Goal: Information Seeking & Learning: Learn about a topic

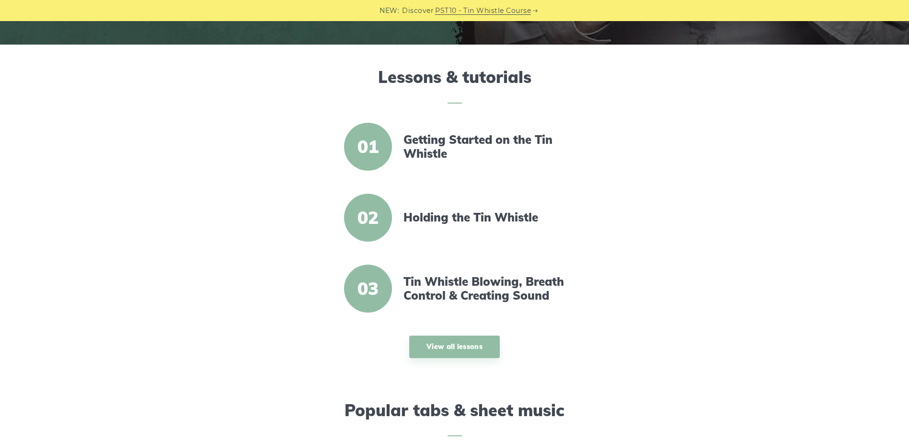
scroll to position [226, 0]
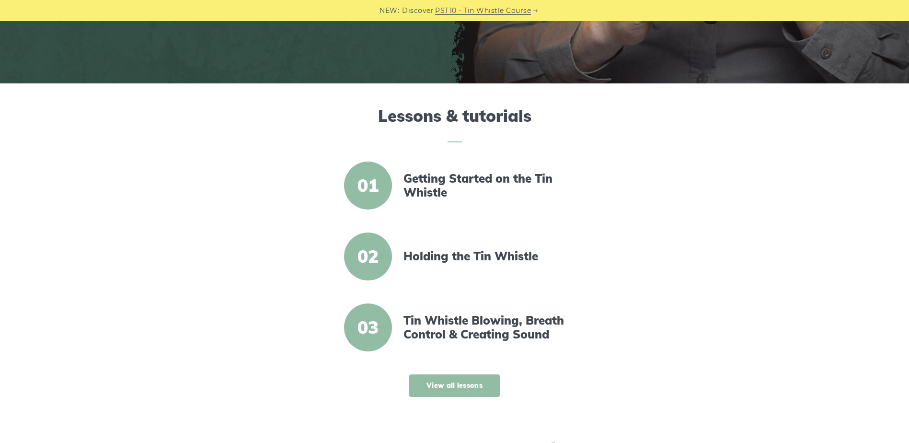
click at [448, 390] on link "View all lessons" at bounding box center [454, 385] width 91 height 23
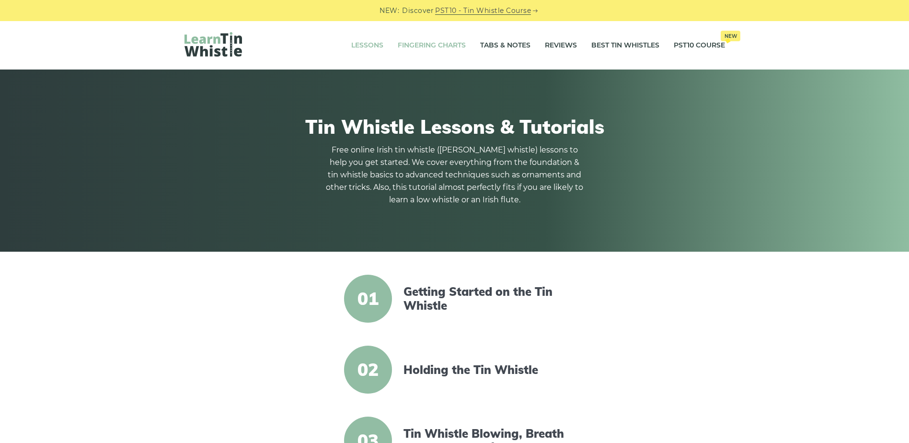
click at [434, 44] on link "Fingering Charts" at bounding box center [432, 46] width 68 height 24
